Goal: Navigation & Orientation: Find specific page/section

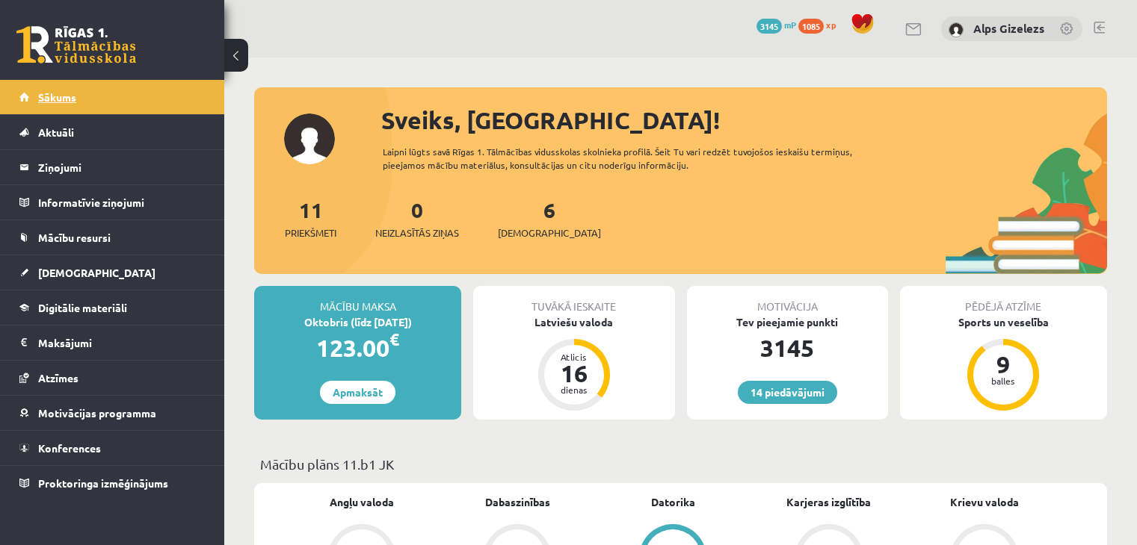
scroll to position [359, 0]
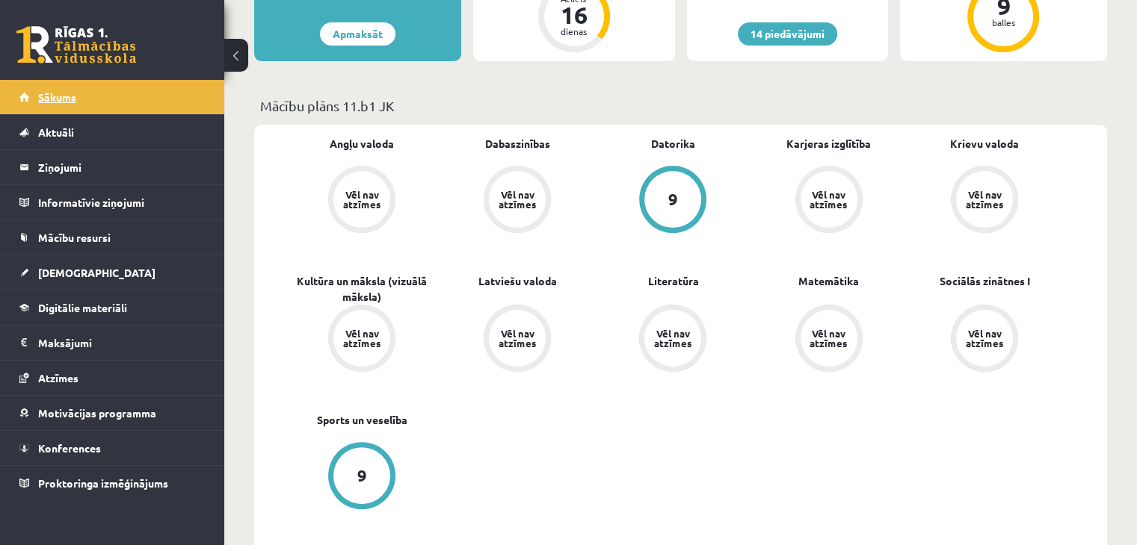
click at [79, 95] on link "Sākums" at bounding box center [112, 97] width 186 height 34
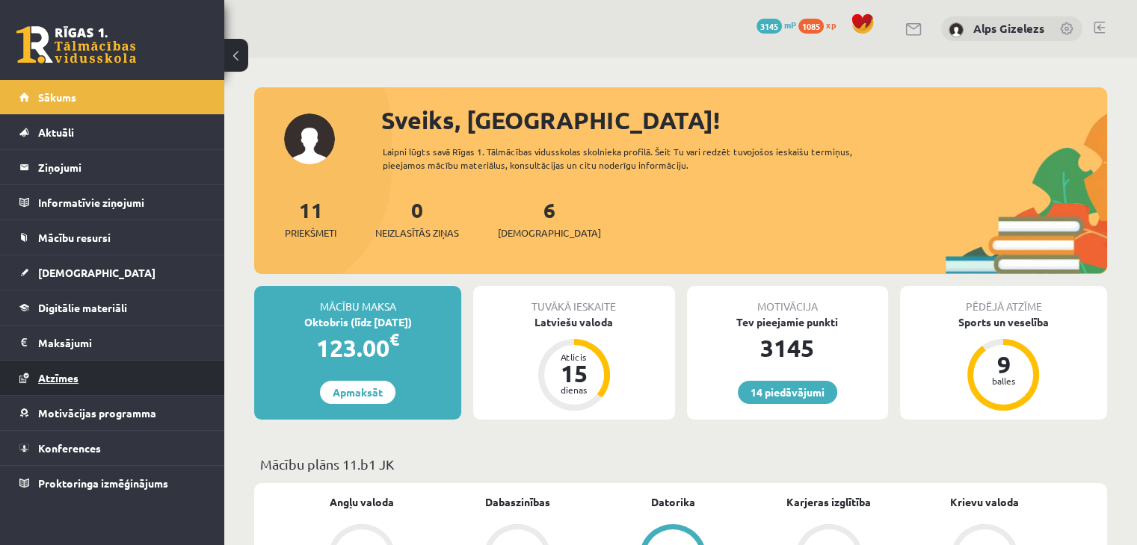
click at [67, 377] on span "Atzīmes" at bounding box center [58, 377] width 40 height 13
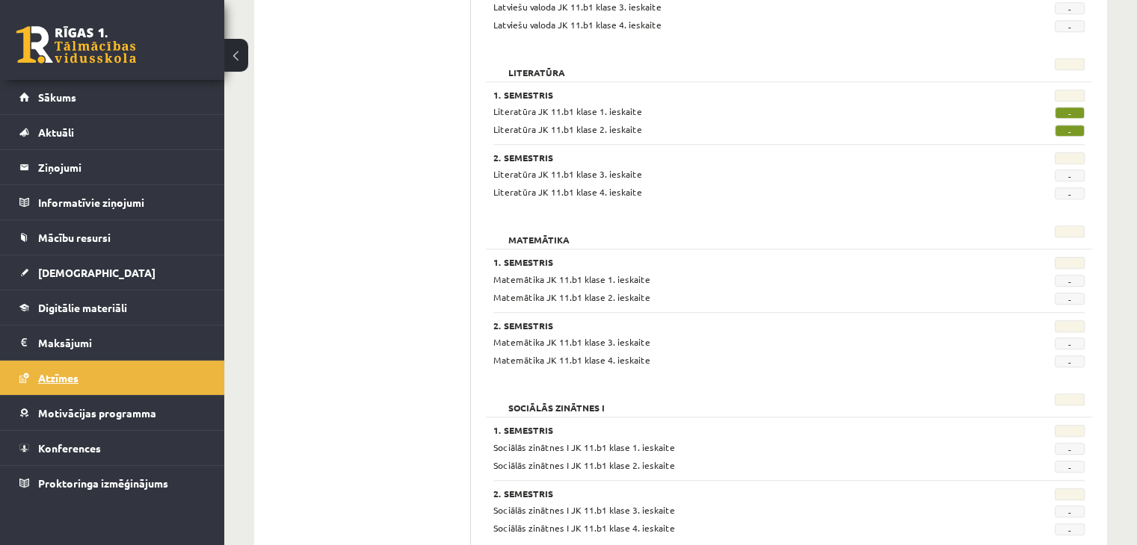
scroll to position [1225, 0]
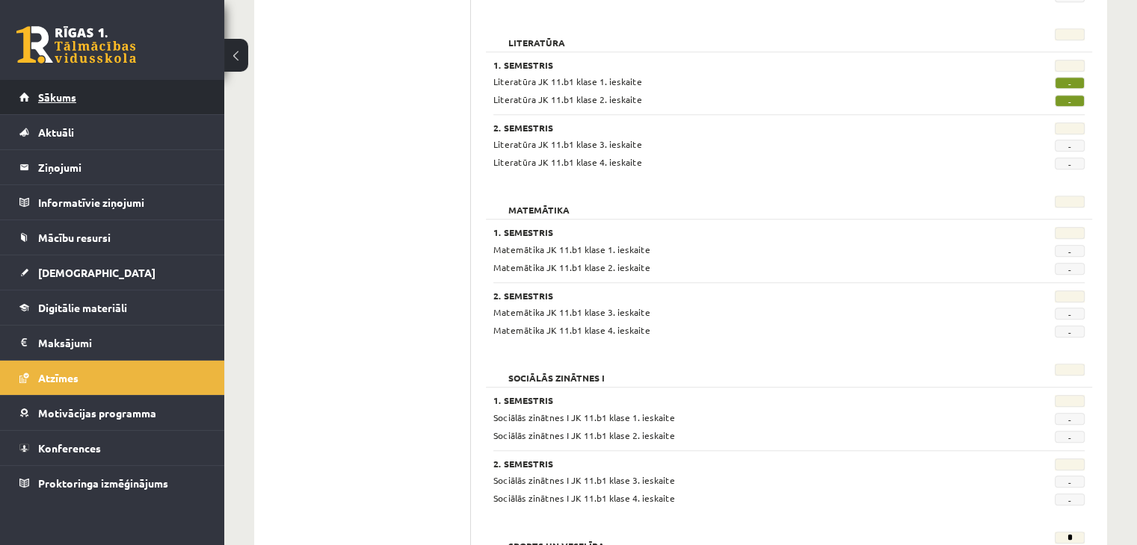
click at [56, 100] on span "Sākums" at bounding box center [57, 96] width 38 height 13
